Goal: Task Accomplishment & Management: Complete application form

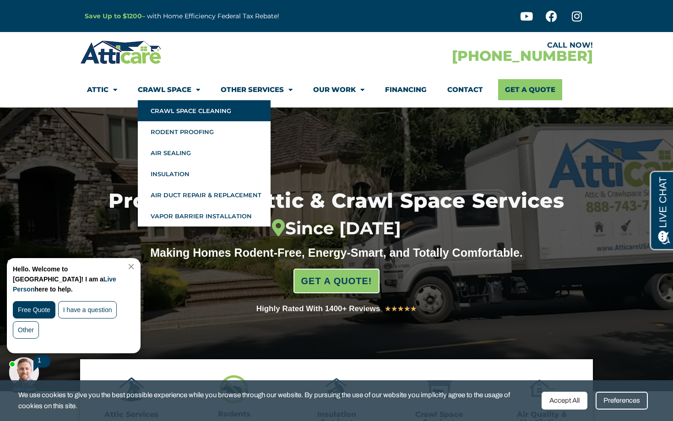
click at [188, 113] on link "Crawl Space Cleaning" at bounding box center [204, 110] width 133 height 21
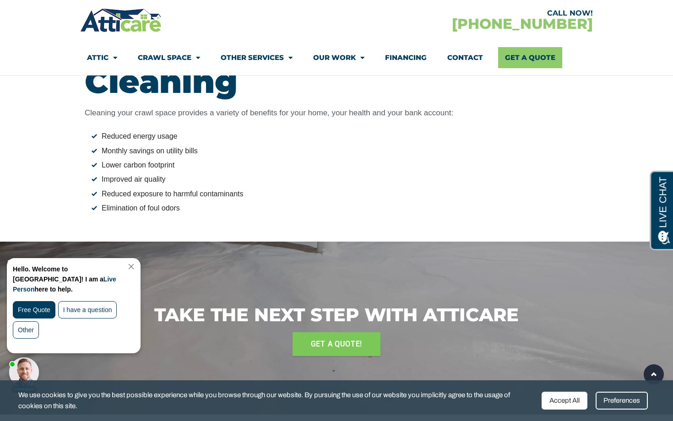
scroll to position [860, 0]
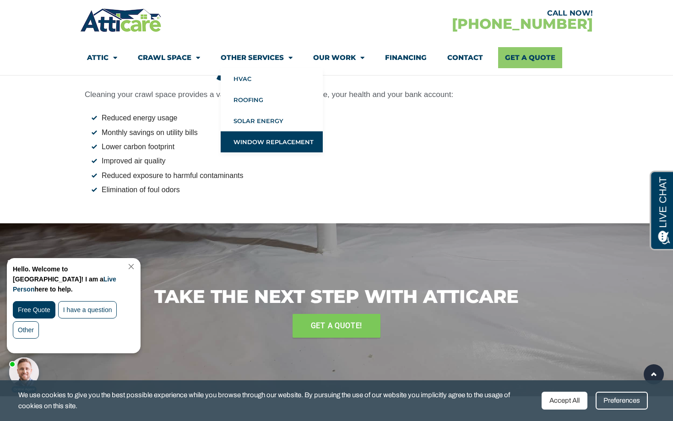
click at [265, 143] on link "Window Replacement" at bounding box center [272, 141] width 102 height 21
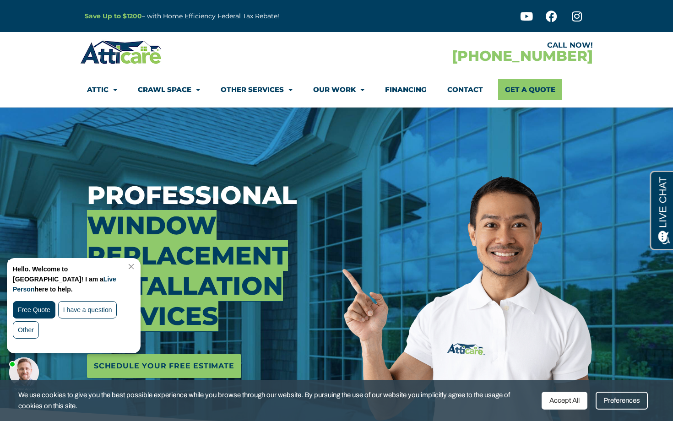
click at [23, 87] on section "CALL NOW! 1-866-982-5458 Attic Attic Cleaning Rodent Proofing Air Sealing Insul…" at bounding box center [336, 70] width 673 height 76
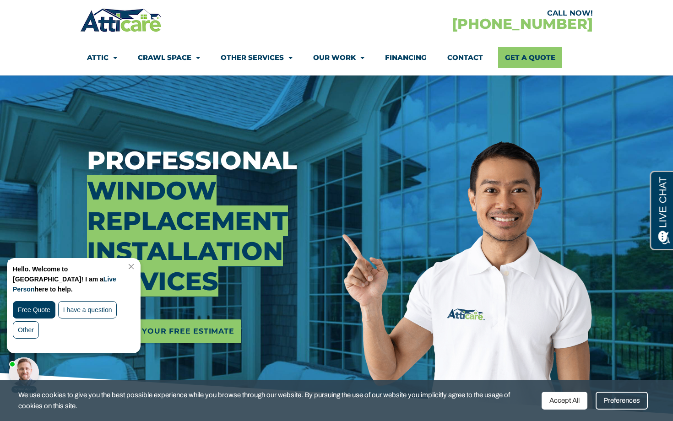
scroll to position [37, 0]
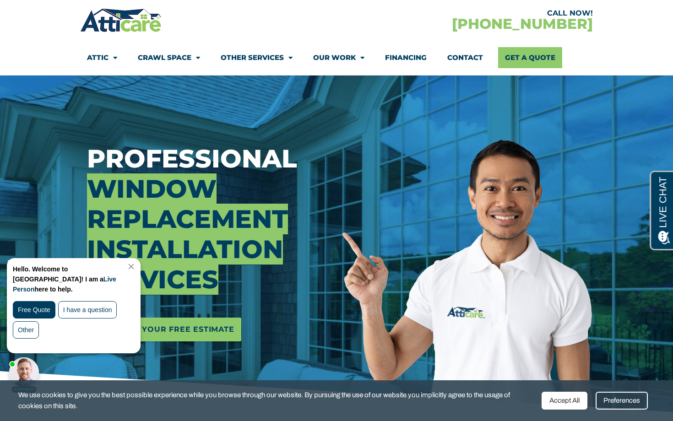
click at [136, 266] on link "Close Chat" at bounding box center [130, 266] width 12 height 7
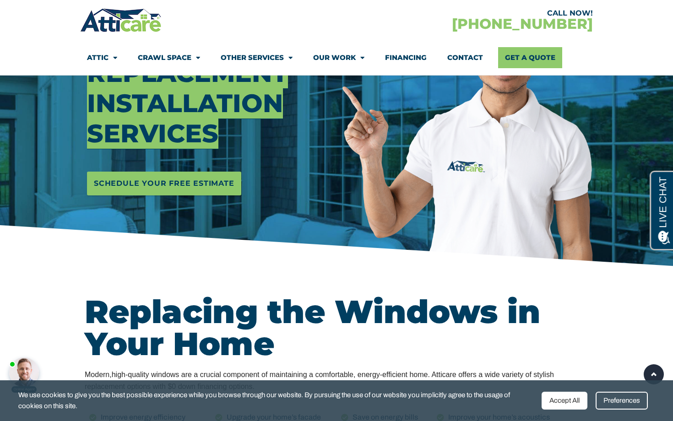
scroll to position [183, 0]
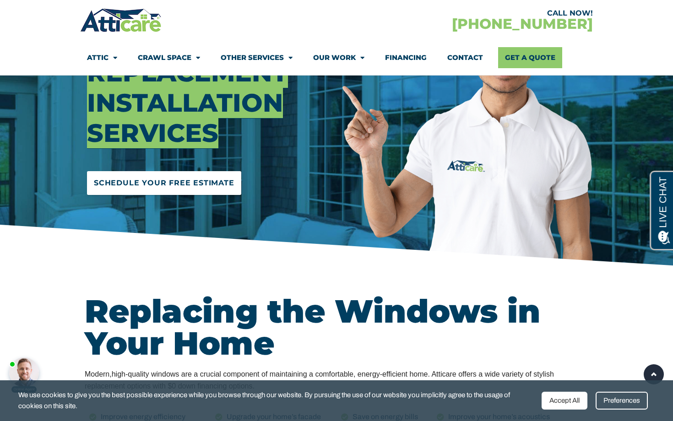
click at [167, 183] on span "Schedule Your Free Estimate" at bounding box center [164, 183] width 140 height 15
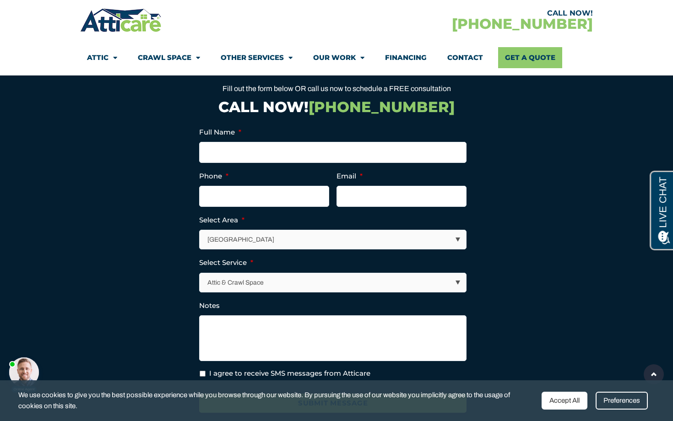
scroll to position [2458, 0]
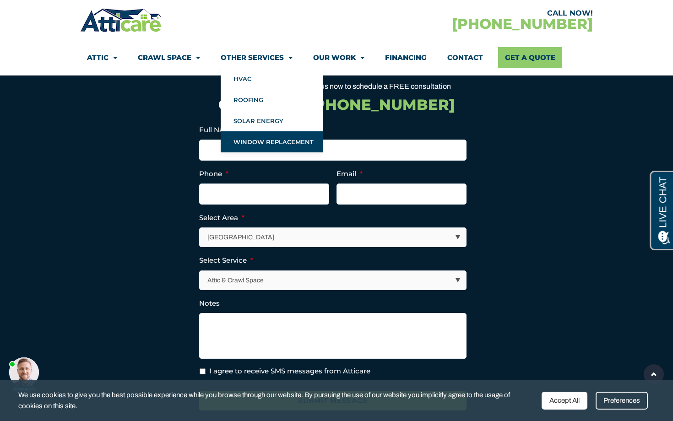
click at [280, 59] on link "Other Services" at bounding box center [257, 57] width 72 height 21
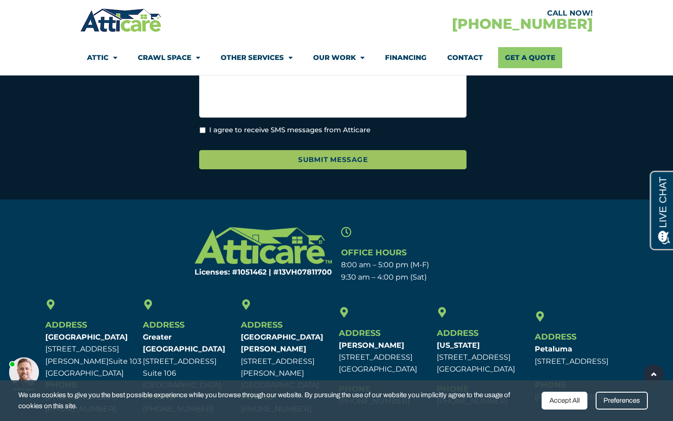
scroll to position [1153, 0]
